Goal: Task Accomplishment & Management: Use online tool/utility

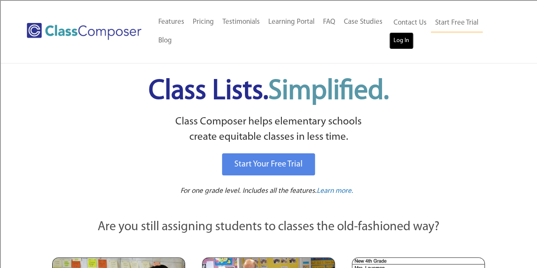
click at [392, 38] on link "Log In" at bounding box center [402, 40] width 24 height 17
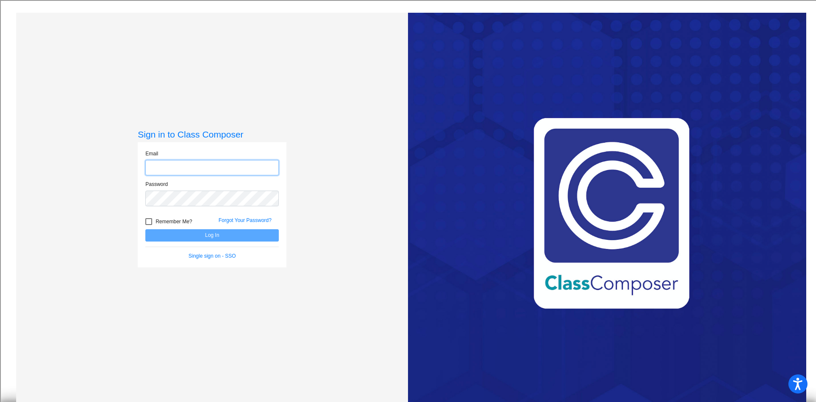
type input "mmcever@csisd.org"
click at [202, 237] on button "Log In" at bounding box center [211, 235] width 133 height 12
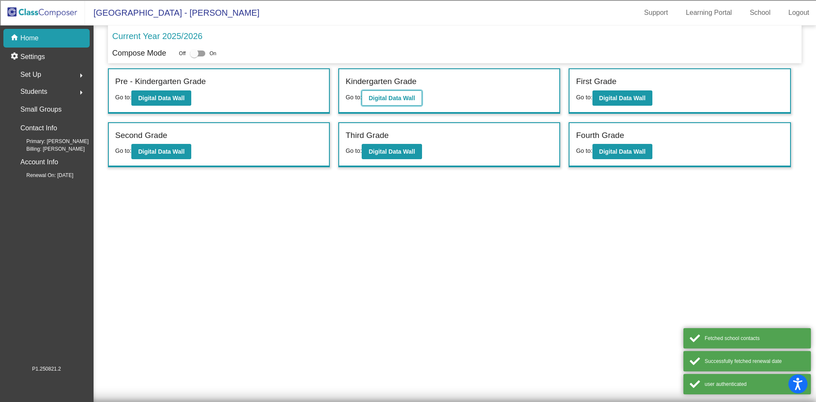
click at [396, 96] on b "Digital Data Wall" at bounding box center [391, 98] width 46 height 7
